Goal: Check status: Check status

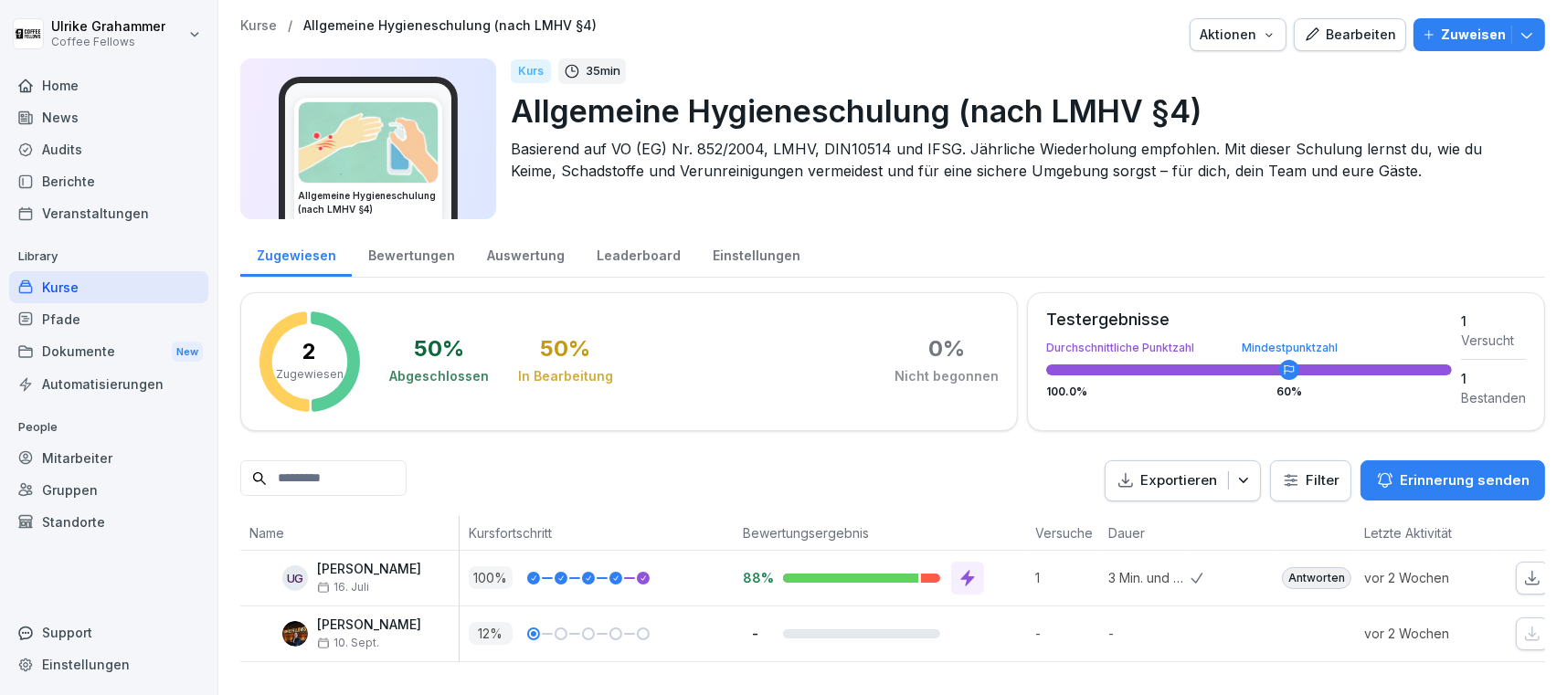
click at [1349, 37] on div "Bearbeiten" at bounding box center [1350, 35] width 92 height 20
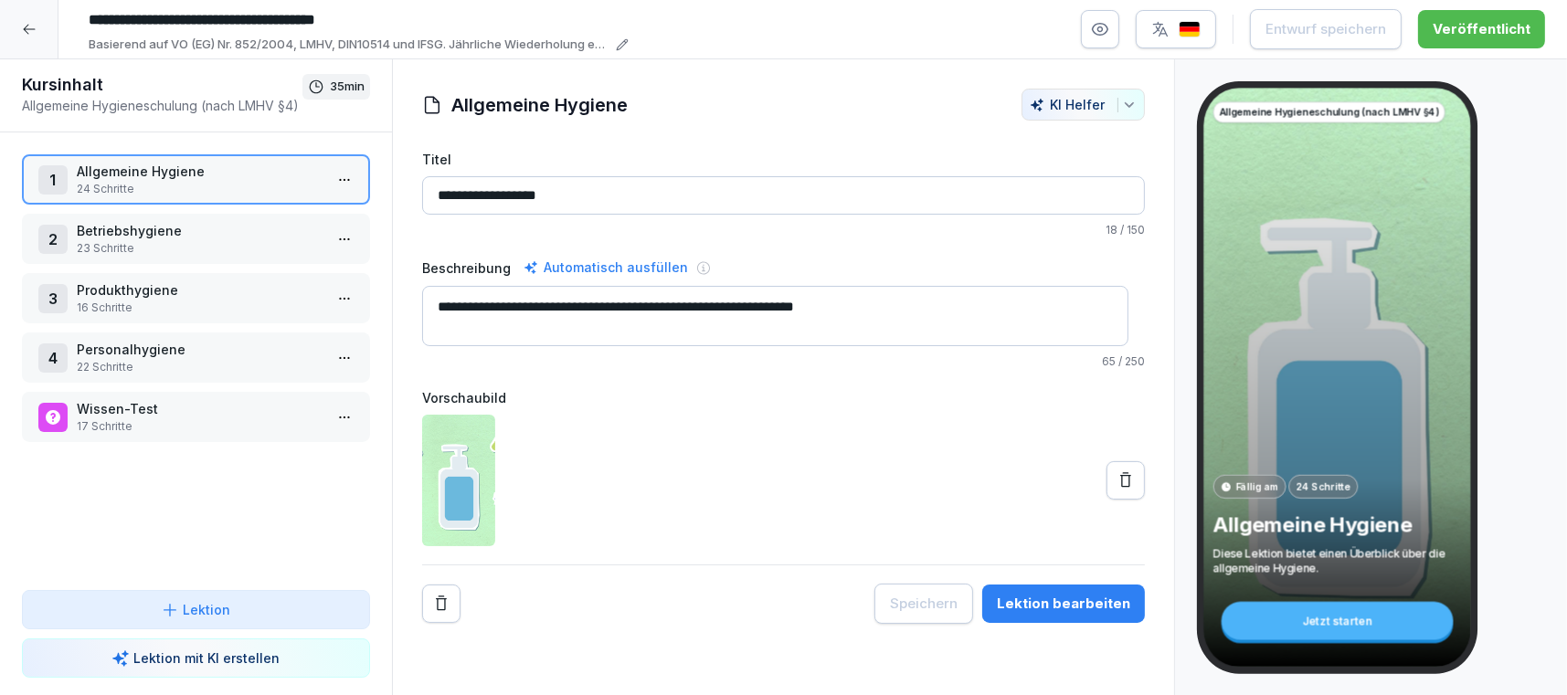
click at [317, 231] on html "**********" at bounding box center [783, 347] width 1567 height 695
click at [284, 276] on div "Schritte bearbeiten" at bounding box center [259, 274] width 140 height 19
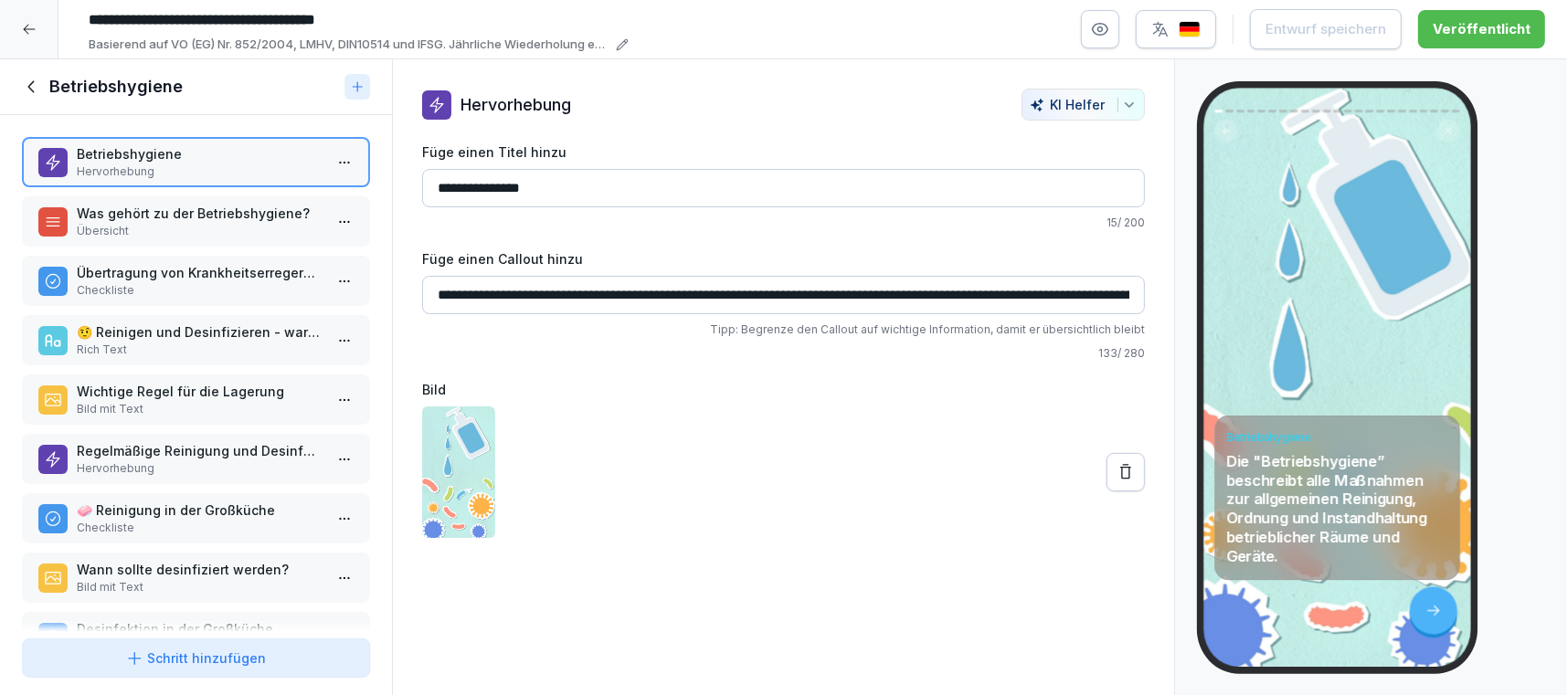
click at [135, 274] on p "Übertragung von Krankheitserregern durch Hygieneschädlinge:" at bounding box center [200, 272] width 246 height 19
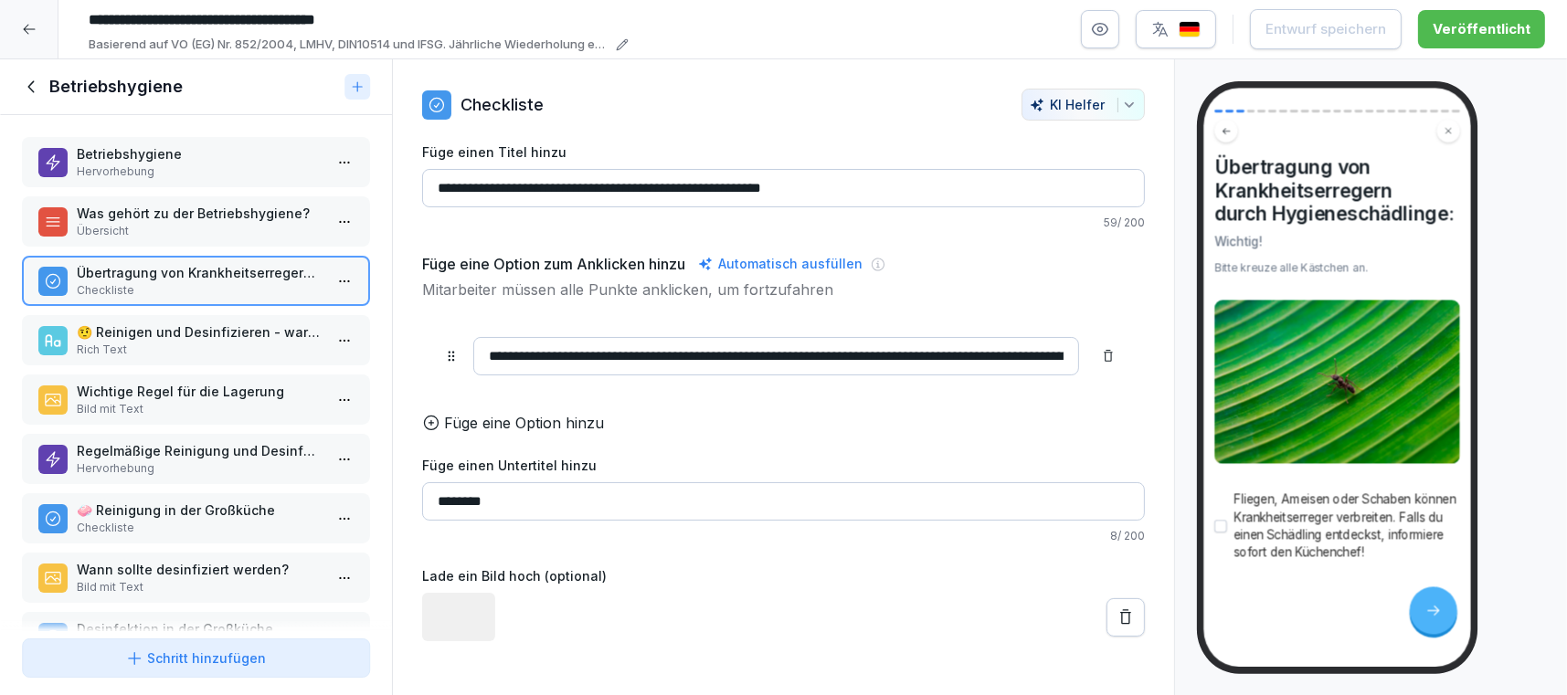
click at [167, 325] on p "🤨 Reinigen und Desinfizieren - warum überhaupt?" at bounding box center [200, 332] width 246 height 19
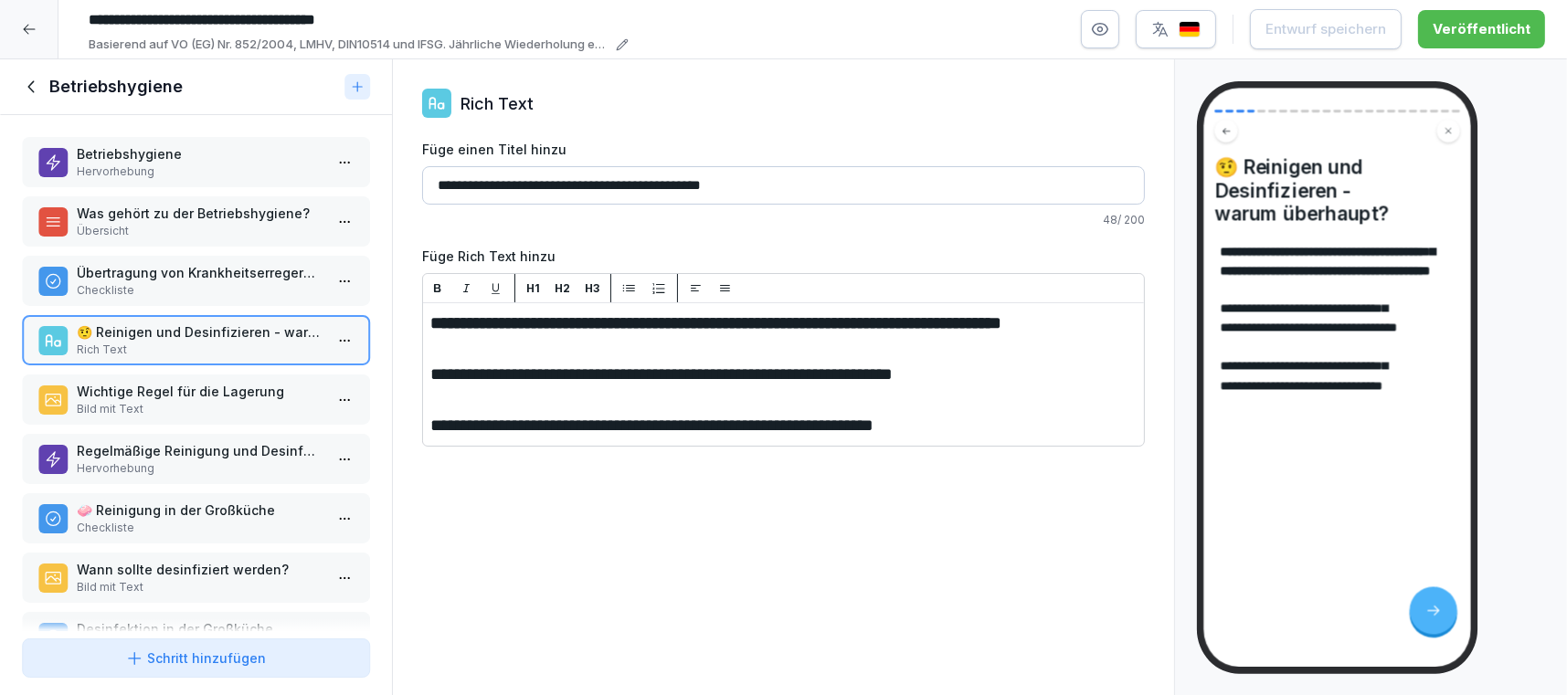
click at [17, 15] on div at bounding box center [29, 29] width 58 height 58
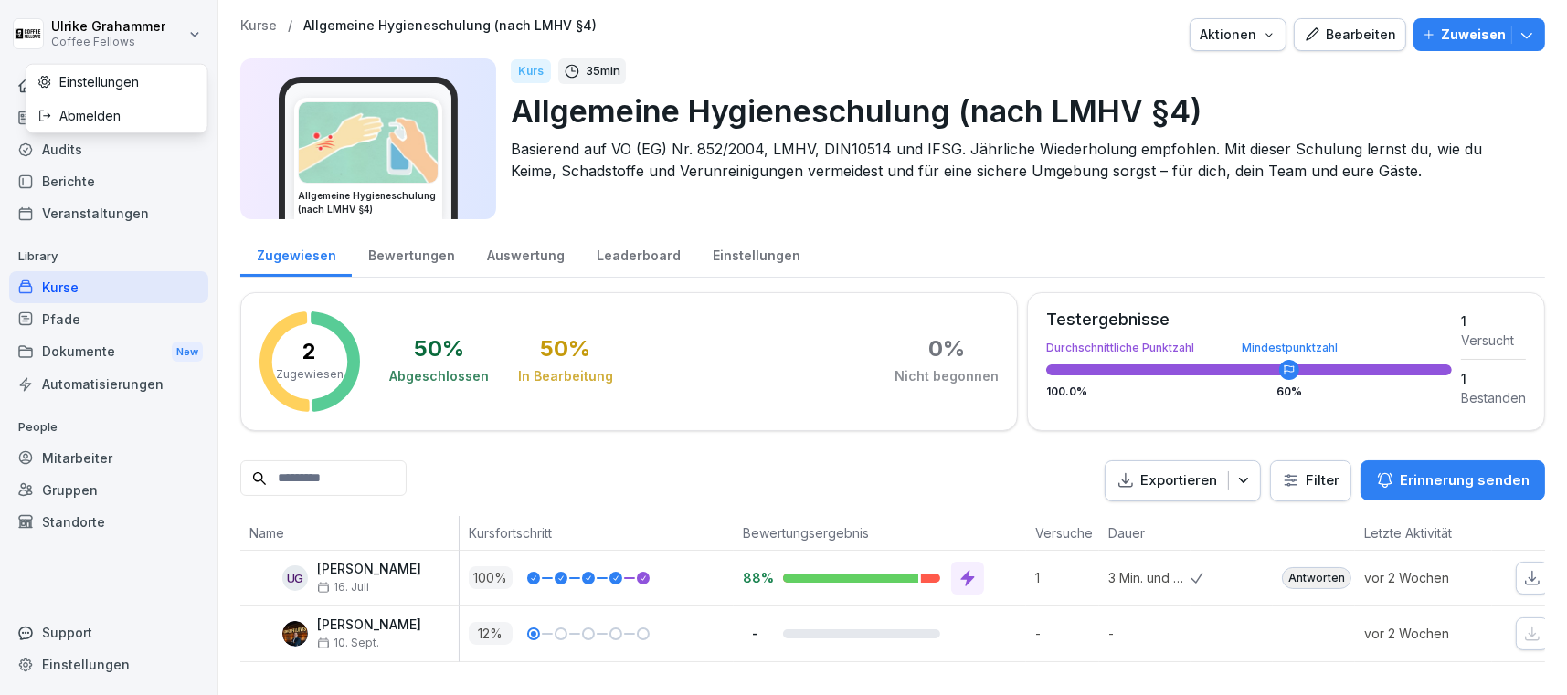
click at [37, 5] on html "[PERSON_NAME] Coffee Fellows Home News Audits Berichte Veranstaltungen Library …" at bounding box center [783, 347] width 1567 height 695
click at [219, 172] on html "[PERSON_NAME] Coffee Fellows Home News Audits Berichte Veranstaltungen Library …" at bounding box center [783, 347] width 1567 height 695
click at [80, 143] on div "Audits" at bounding box center [108, 149] width 199 height 32
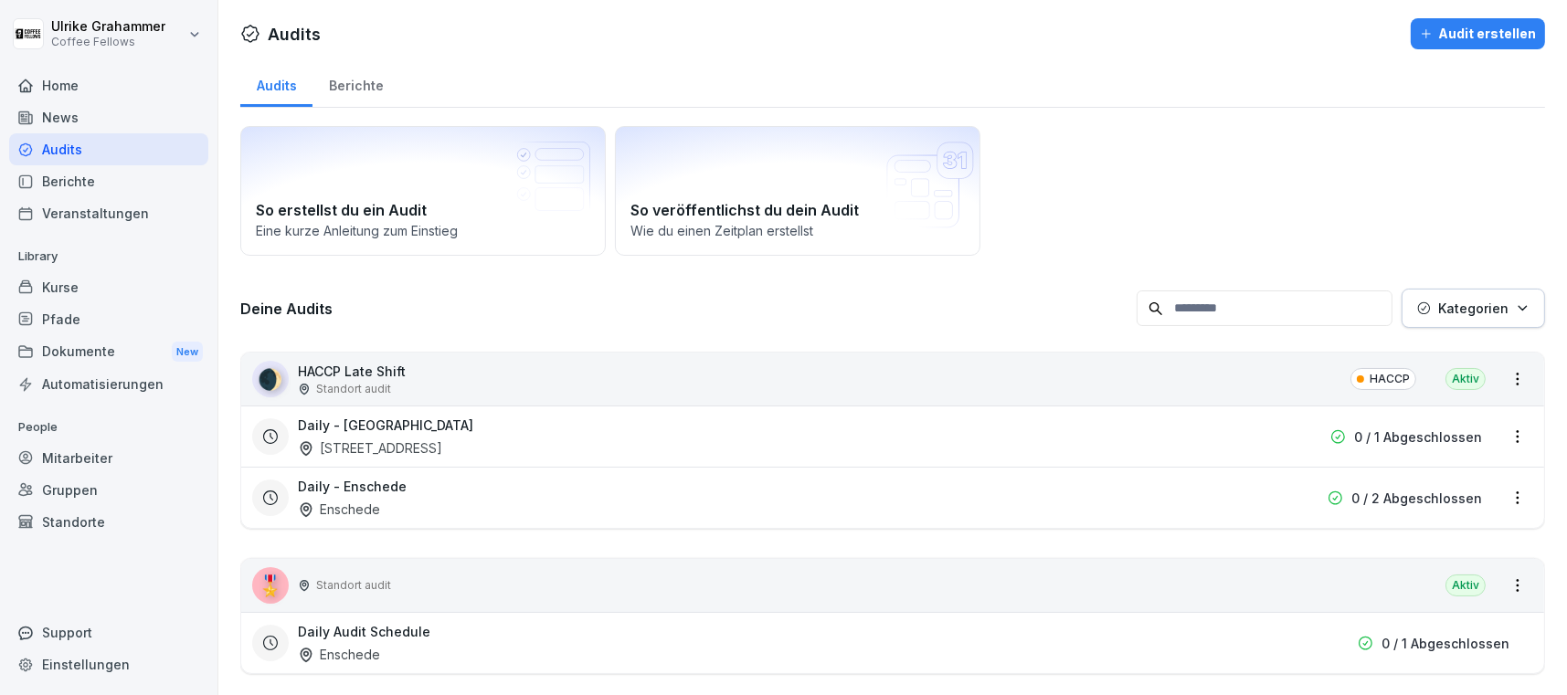
click at [340, 90] on div "Berichte" at bounding box center [356, 83] width 87 height 47
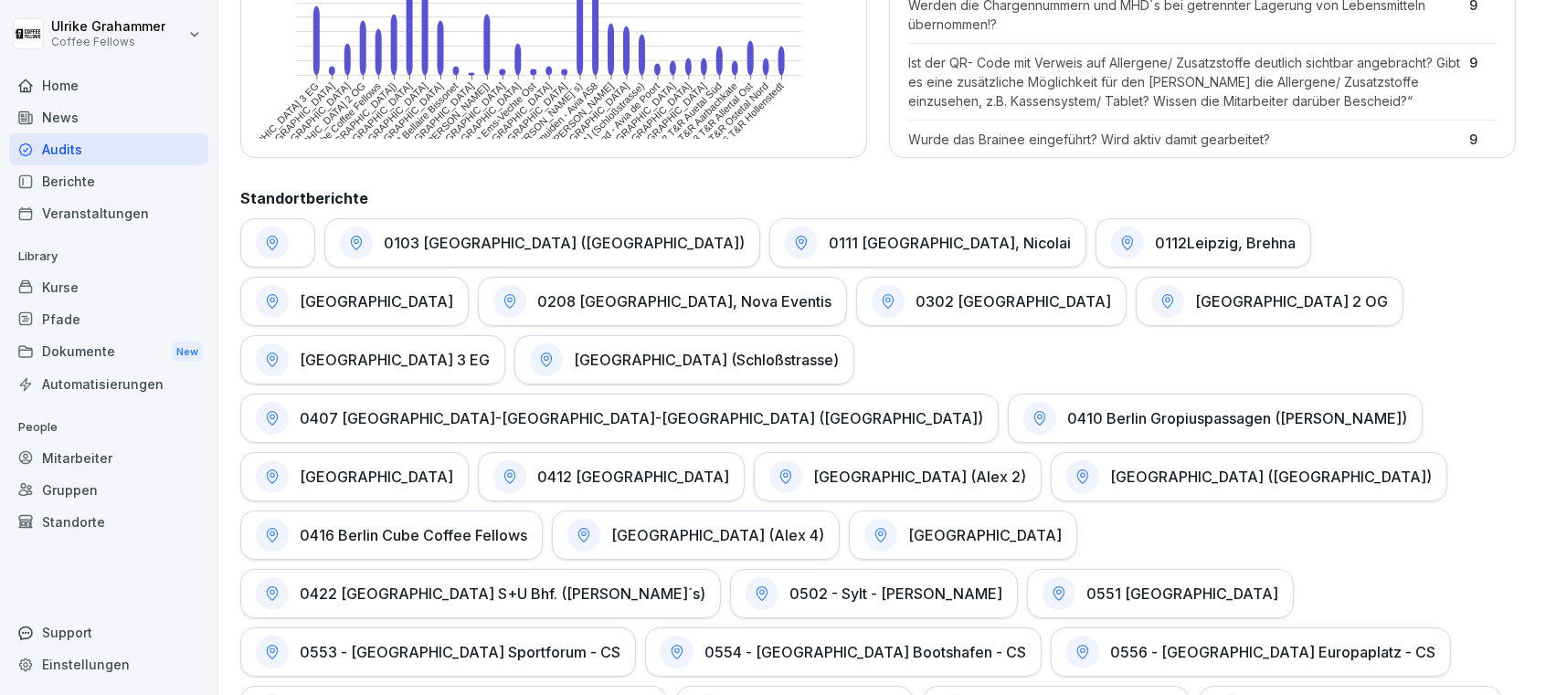
scroll to position [777, 0]
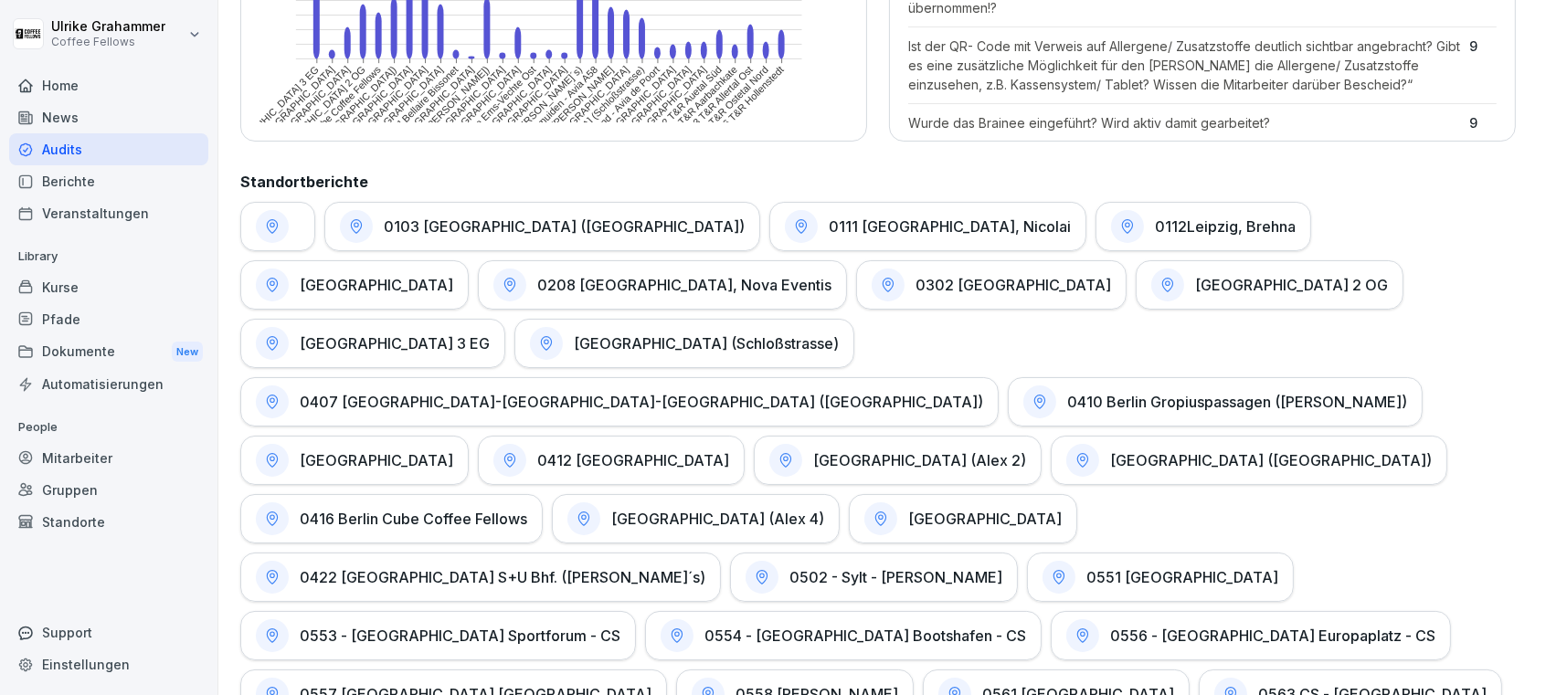
click at [574, 344] on h1 "[GEOGRAPHIC_DATA] (Schloßstrasse)" at bounding box center [706, 343] width 265 height 18
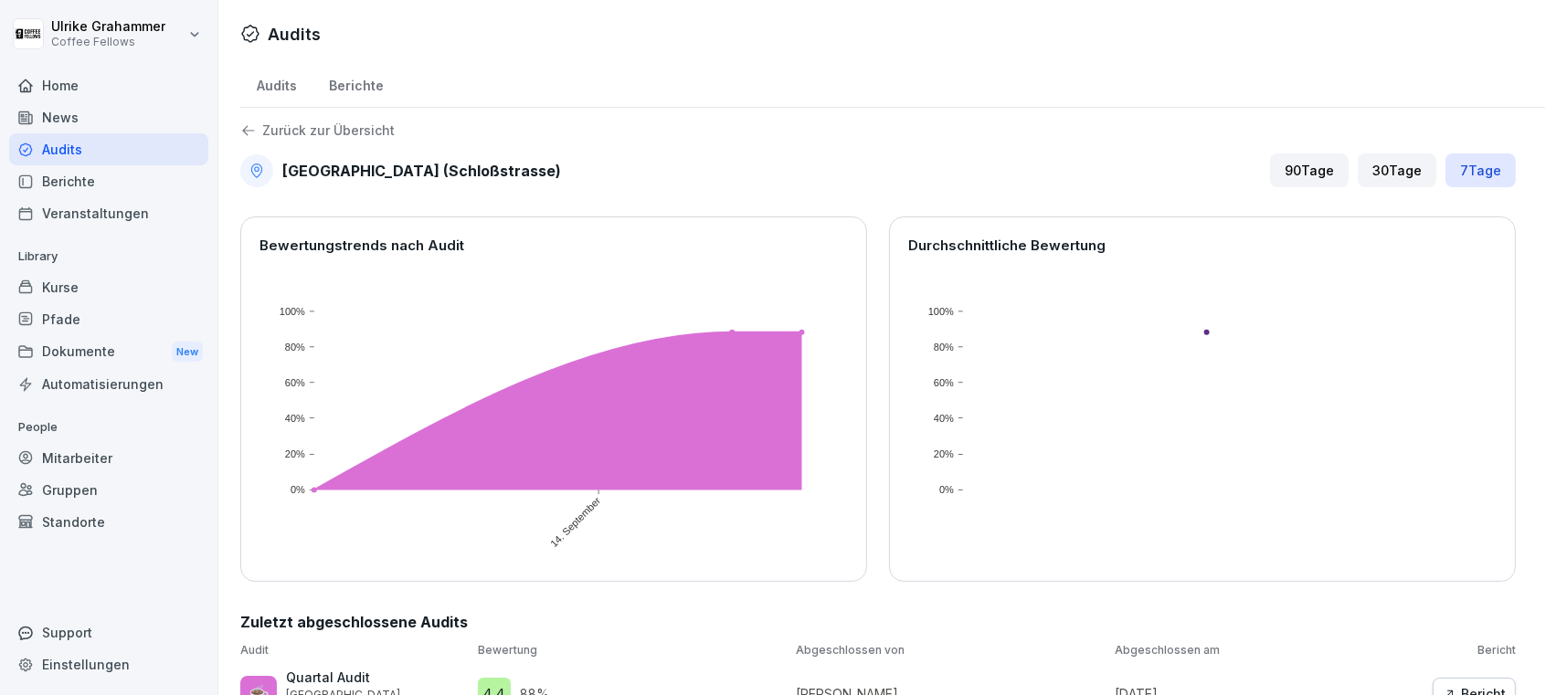
scroll to position [56, 0]
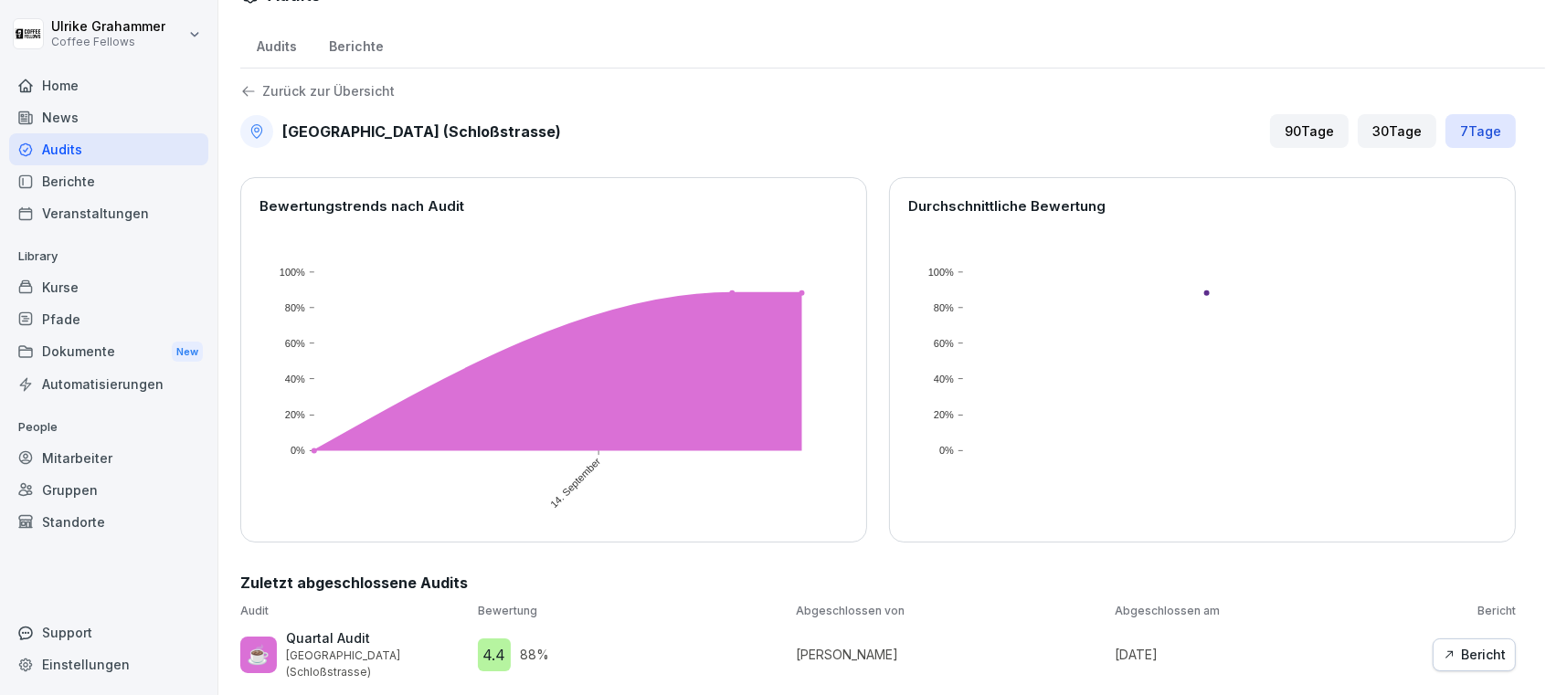
click at [1477, 645] on div "Bericht" at bounding box center [1474, 655] width 63 height 20
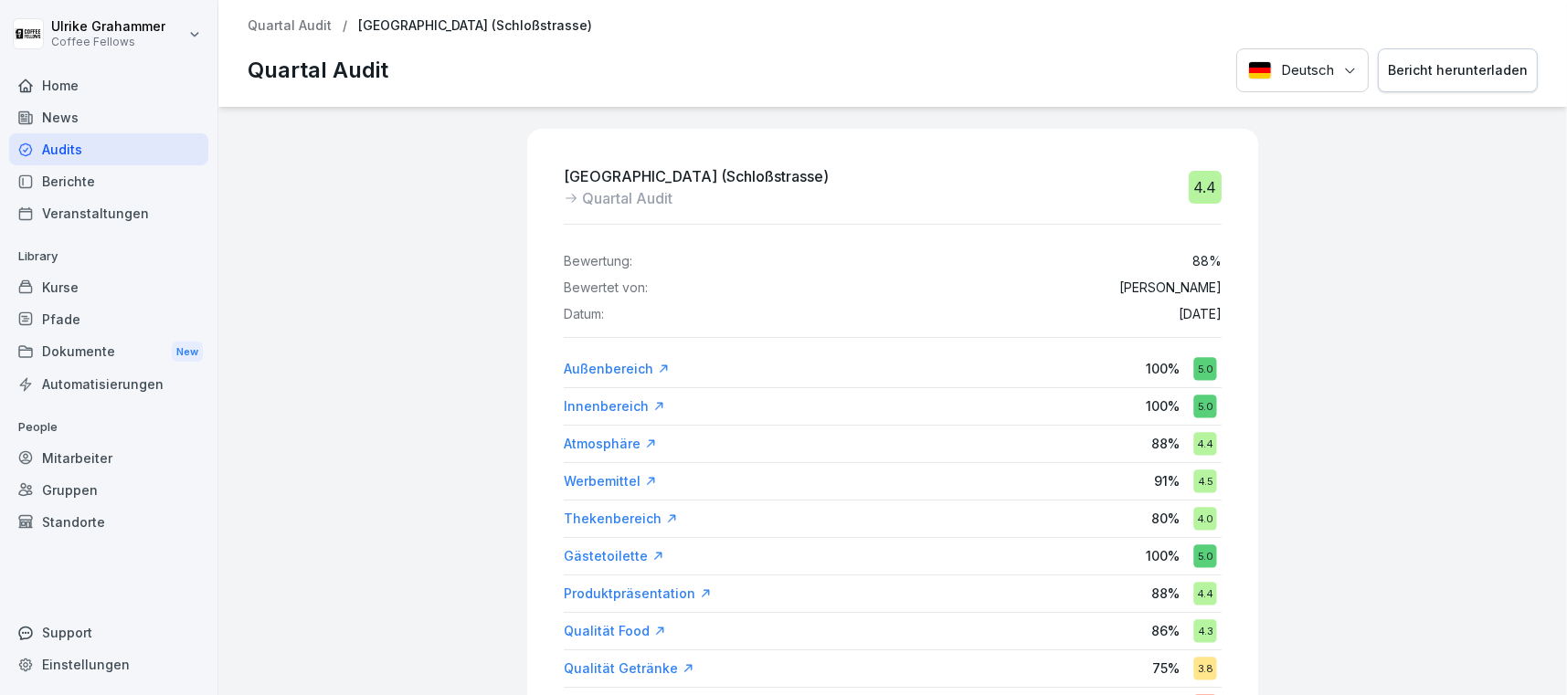
click at [76, 143] on div "Audits" at bounding box center [108, 149] width 199 height 32
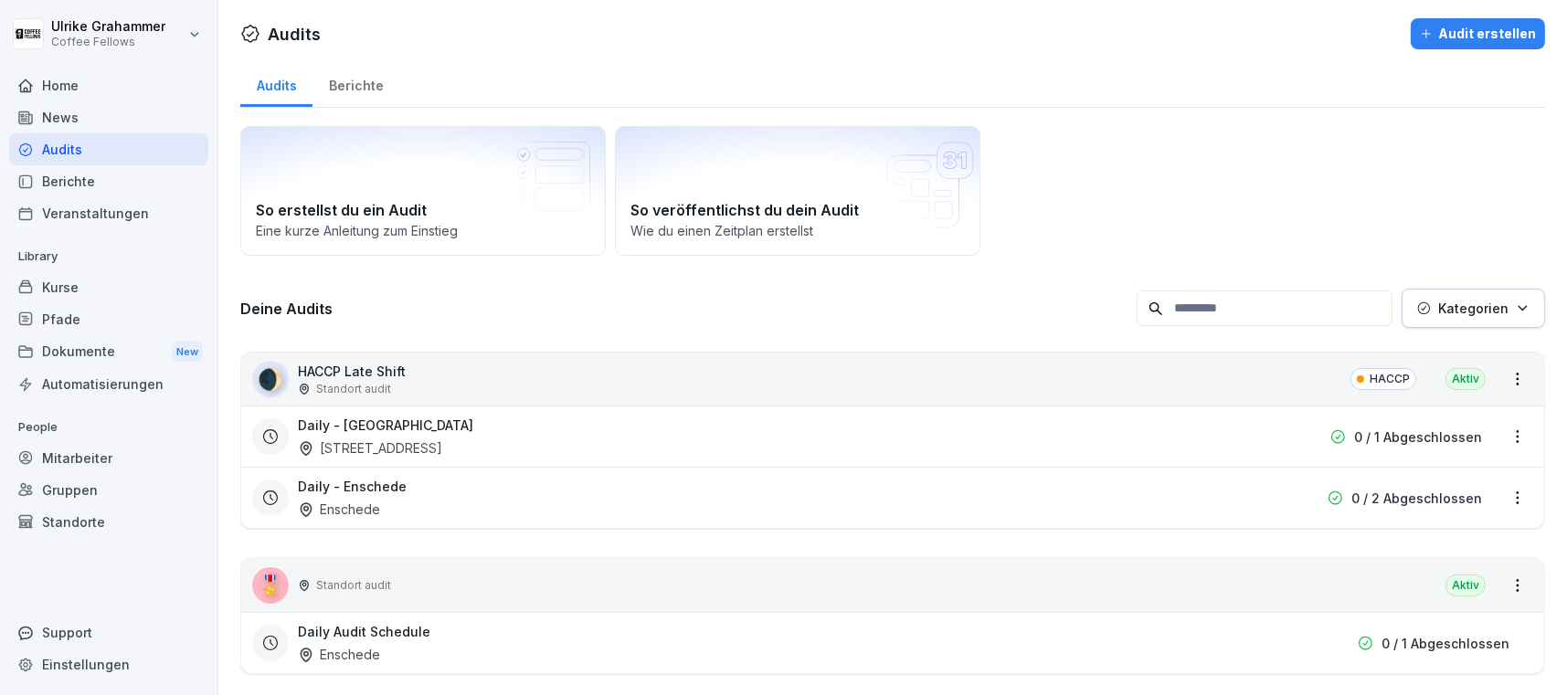
click at [350, 87] on div "Berichte" at bounding box center [356, 83] width 87 height 47
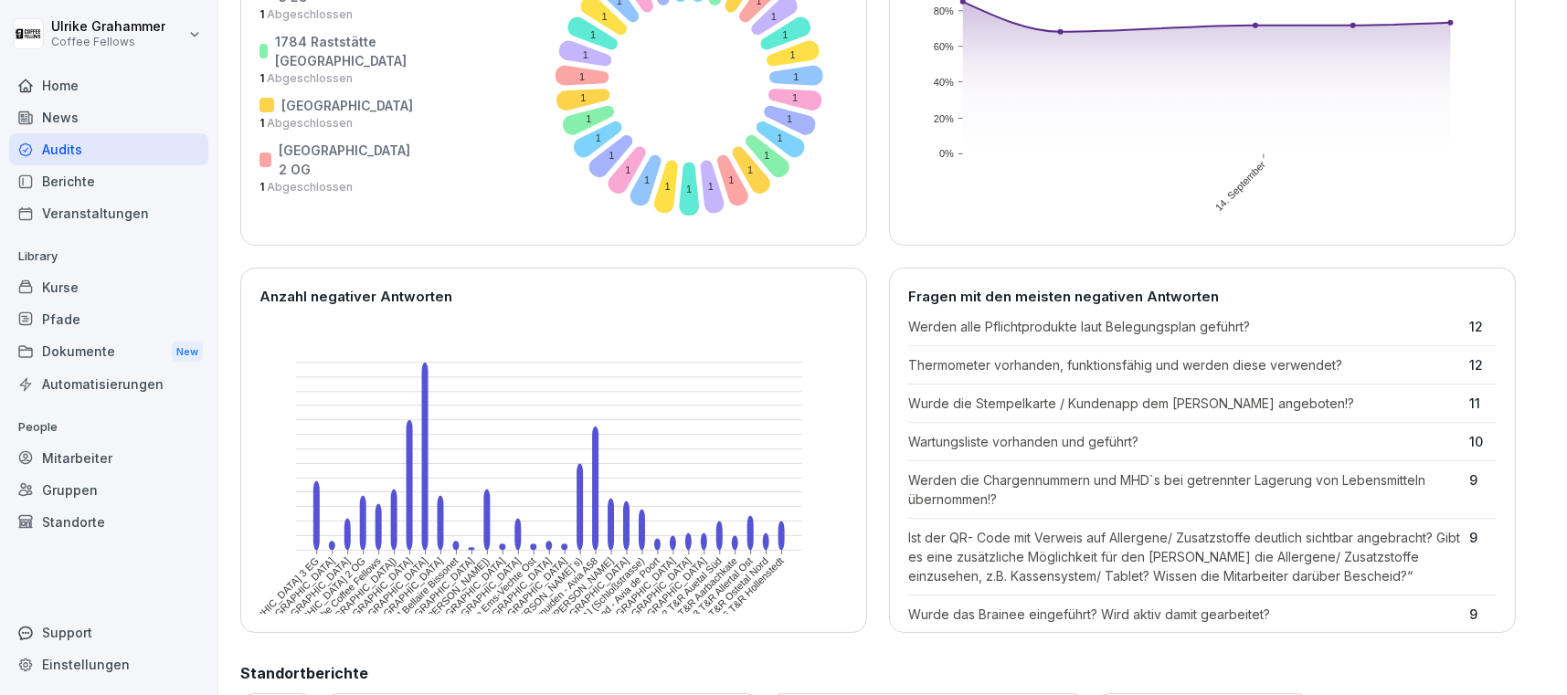
scroll to position [679, 0]
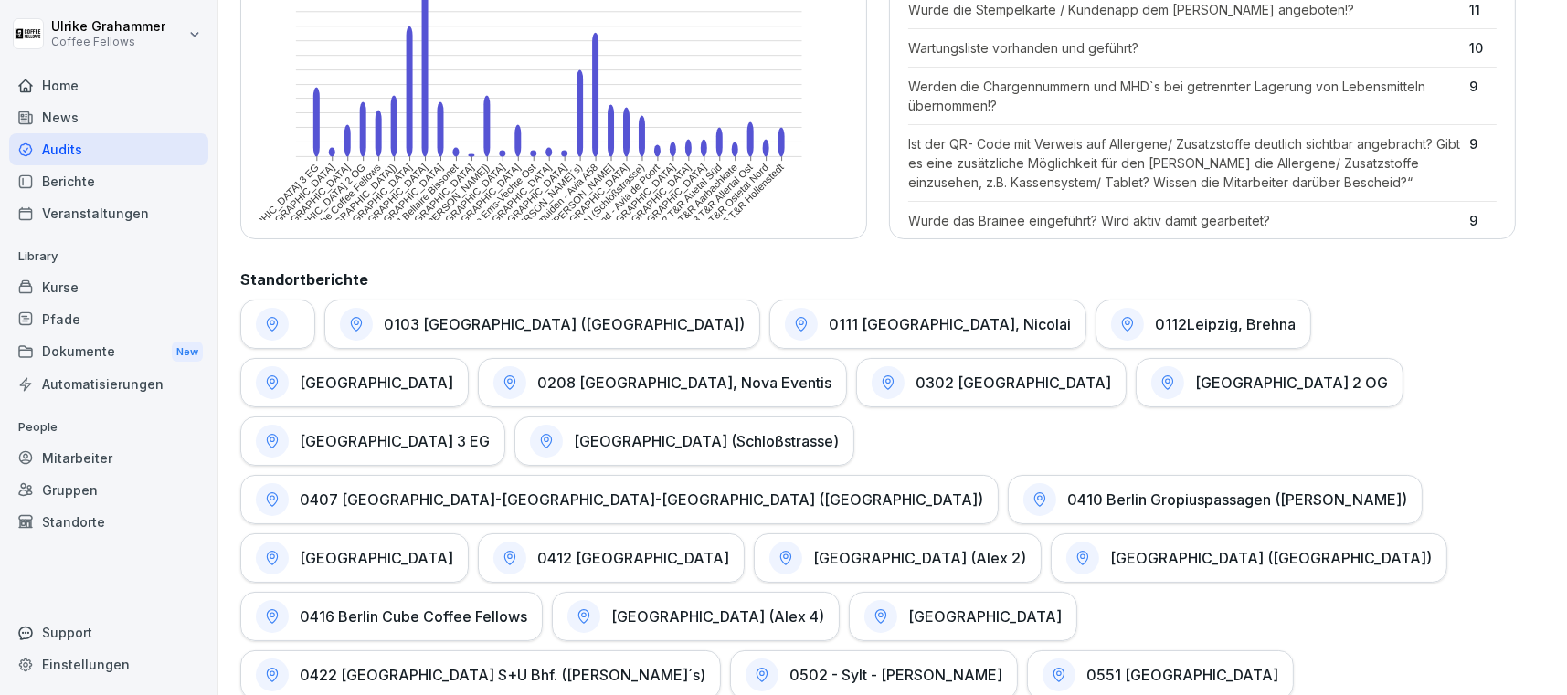
click at [729, 549] on h1 "0412 [GEOGRAPHIC_DATA]" at bounding box center [633, 558] width 192 height 18
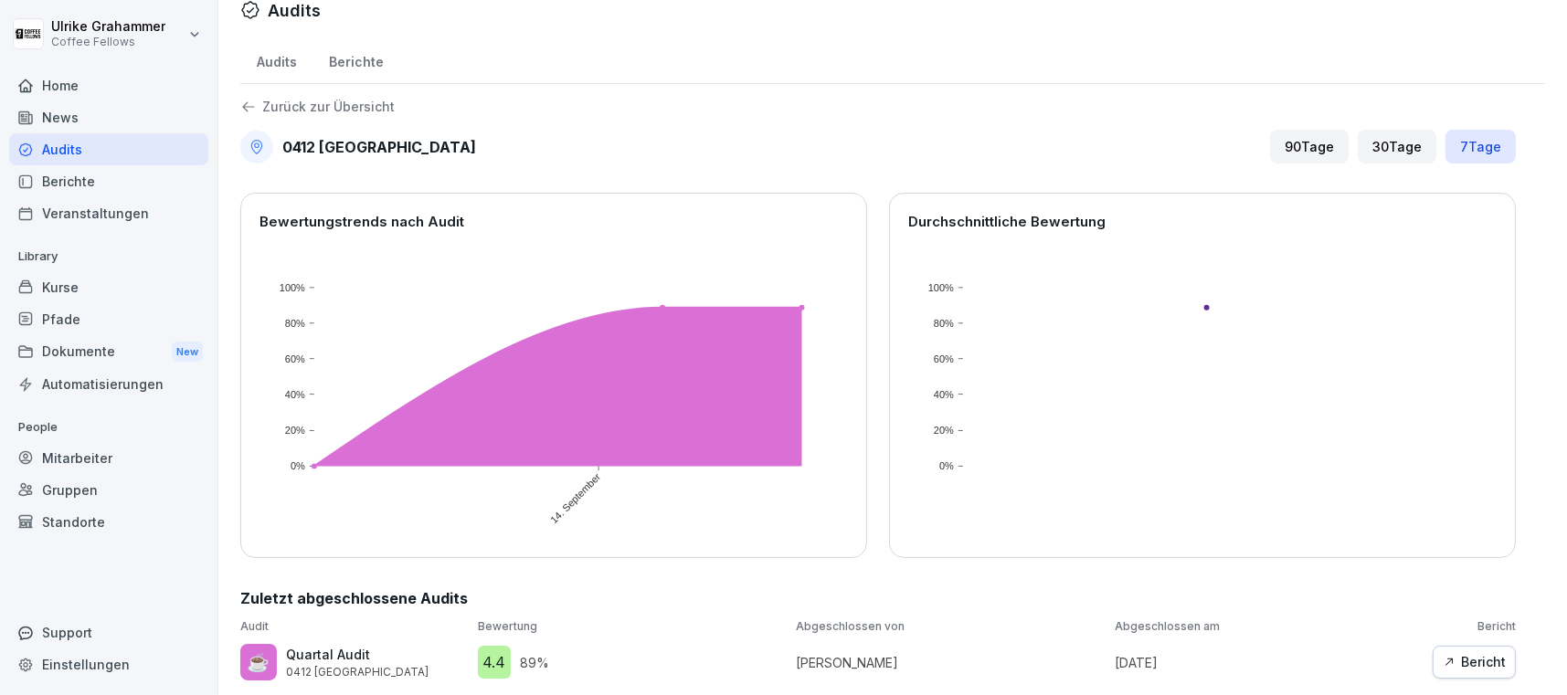
scroll to position [40, 0]
click at [1529, 324] on div "Audits Berichte Zurück zur Übersicht 0412 [GEOGRAPHIC_DATA] Humboldthafen 90 Ta…" at bounding box center [892, 366] width 1349 height 659
click at [1473, 652] on div "Bericht" at bounding box center [1474, 662] width 63 height 20
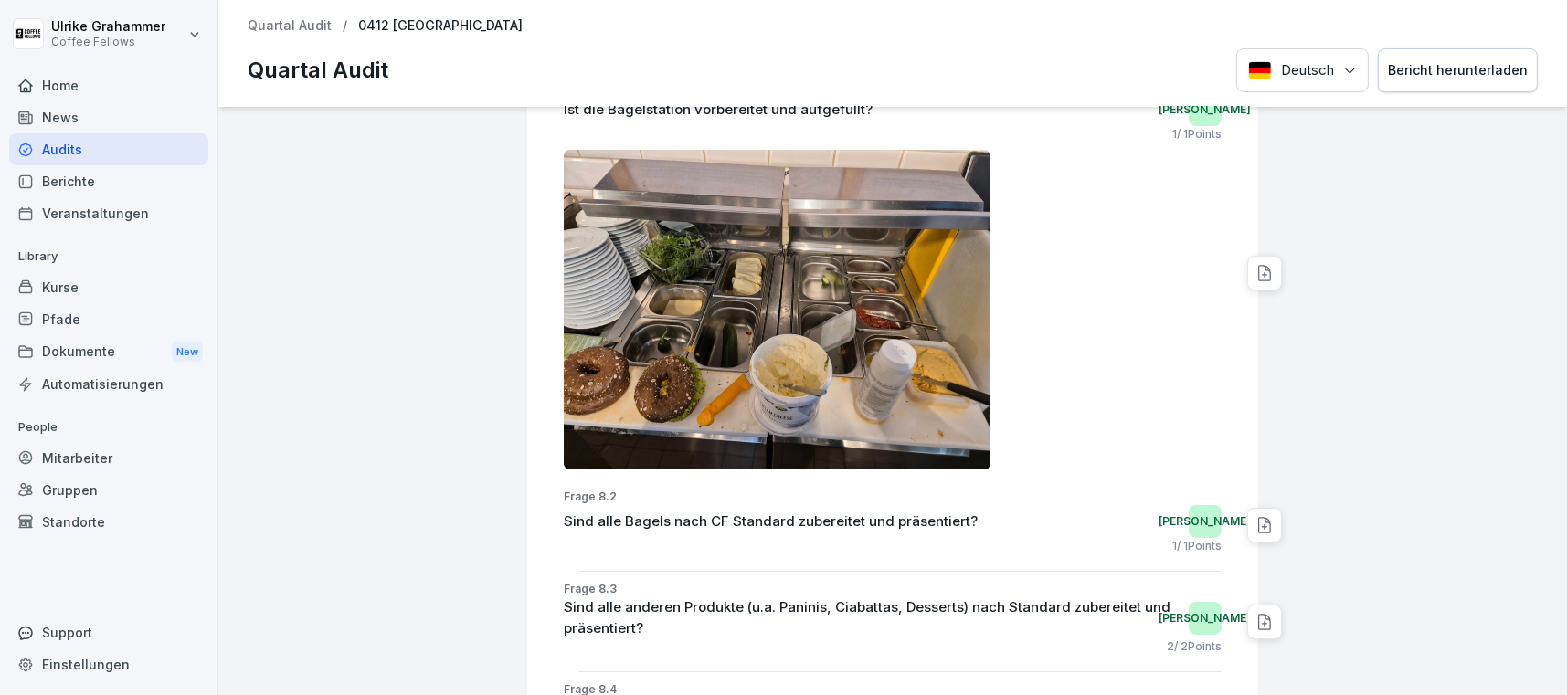
scroll to position [8464, 0]
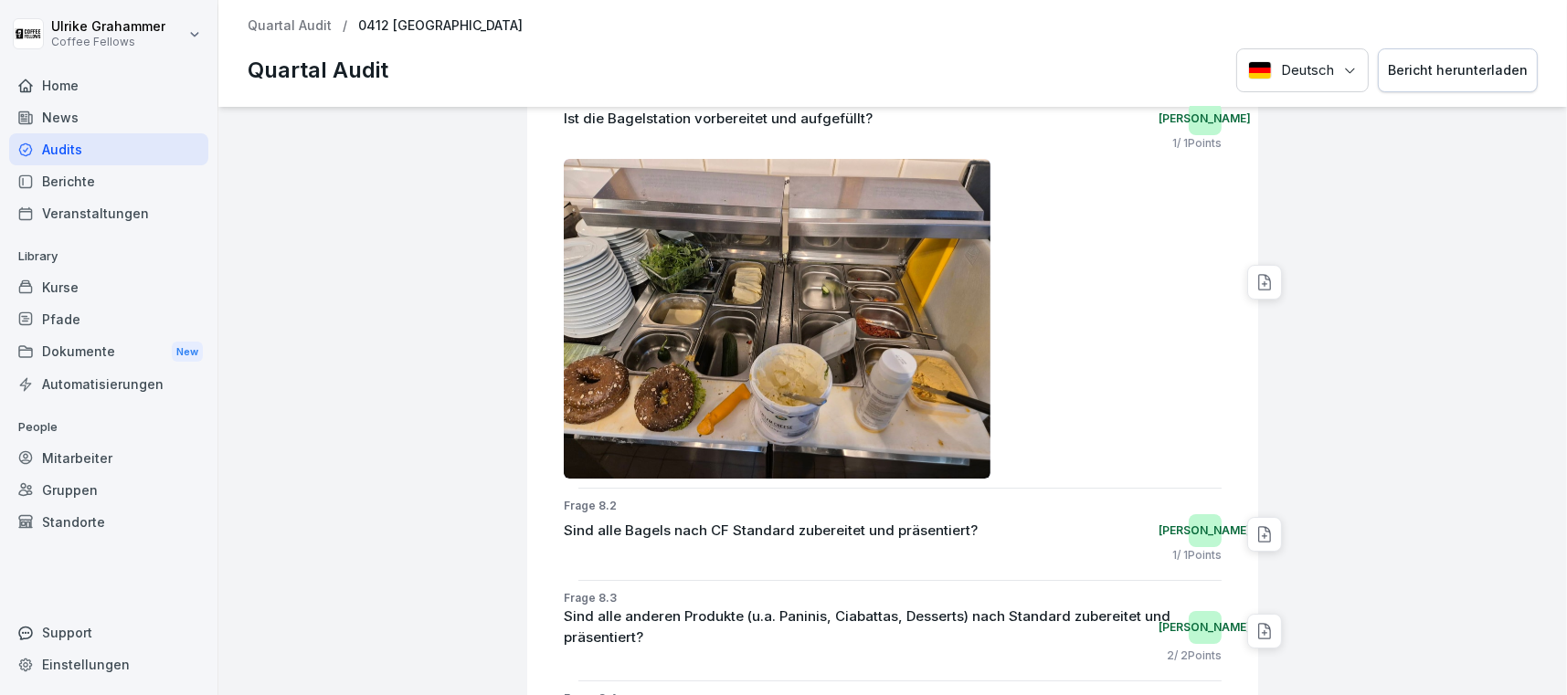
click at [1256, 273] on icon at bounding box center [1265, 282] width 18 height 18
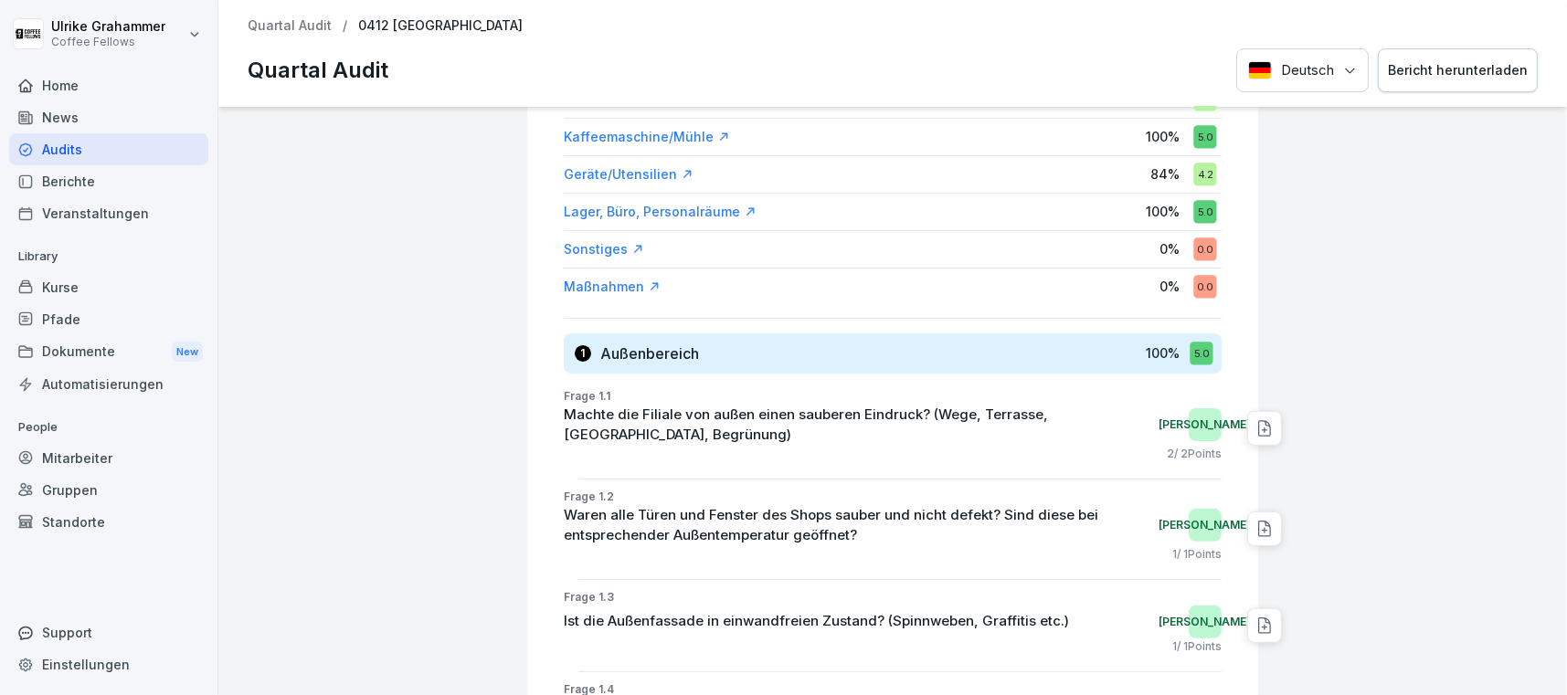
scroll to position [0, 0]
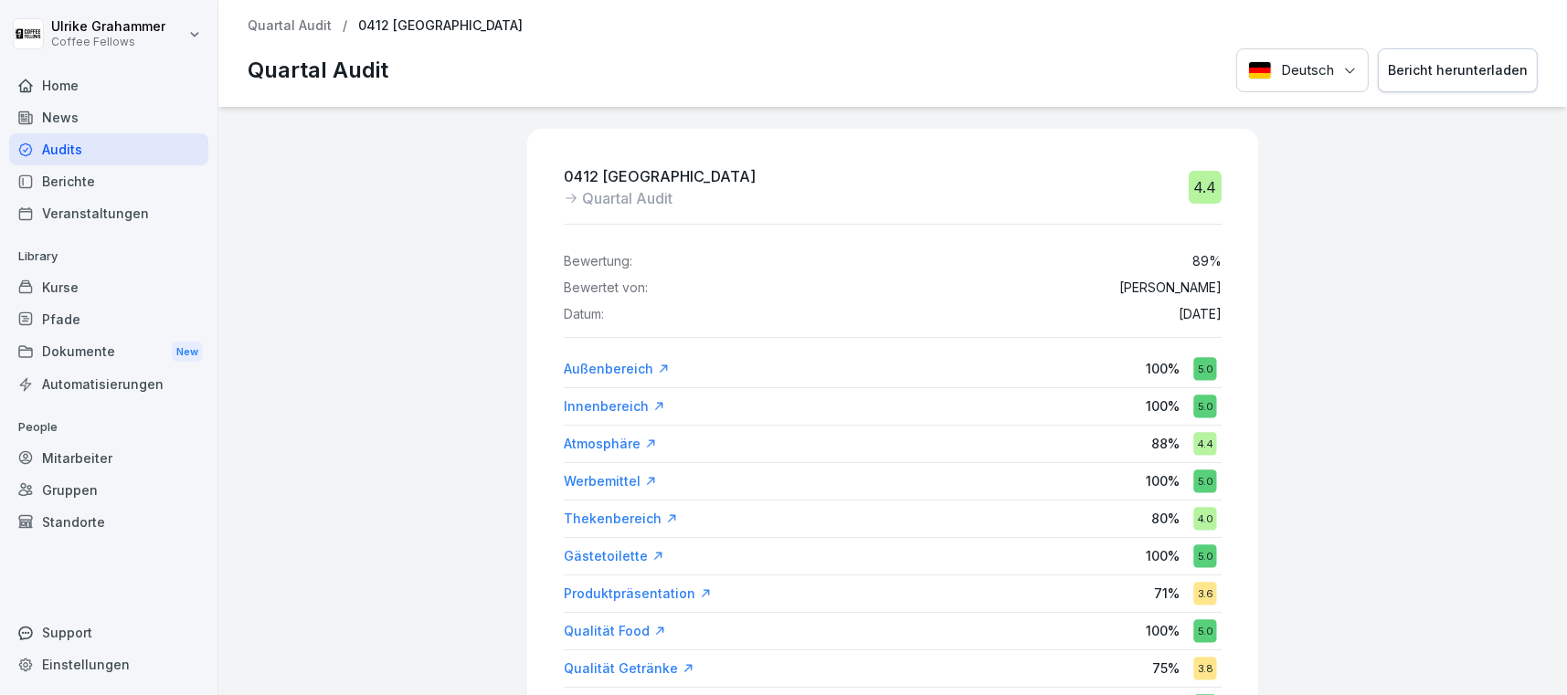
click at [1532, 648] on div "0412 [GEOGRAPHIC_DATA] Humboldthafen Quartal Audit 4.4 Bewertung: 89 % Bewertet…" at bounding box center [892, 401] width 1349 height 589
